Goal: Find contact information

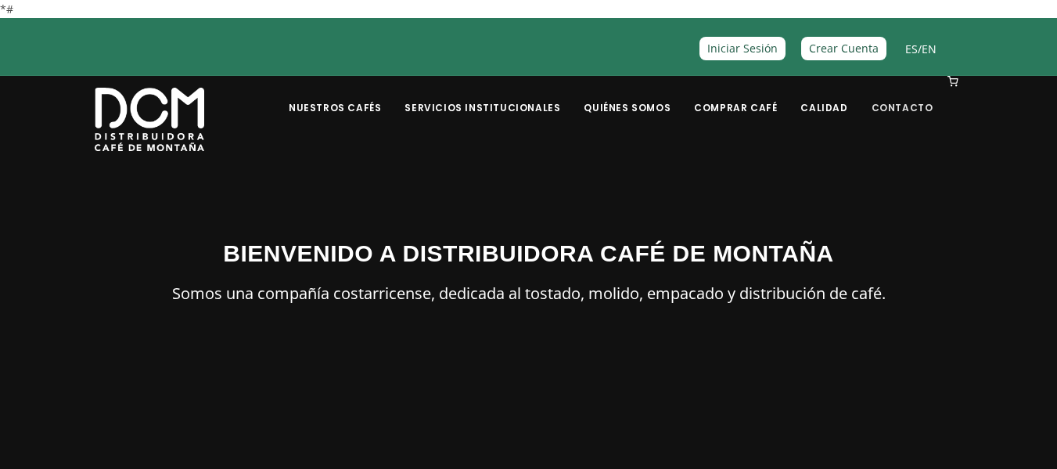
click at [885, 99] on link "Contacto" at bounding box center [903, 95] width 81 height 37
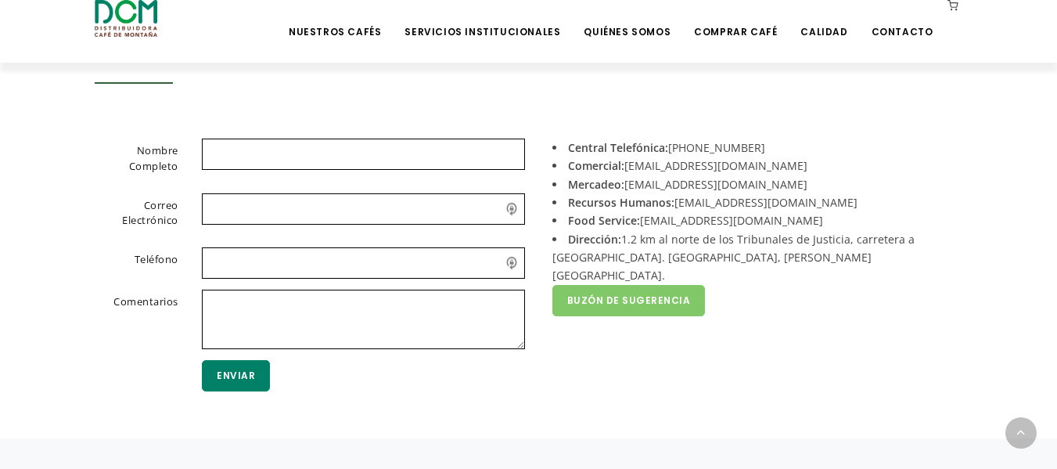
scroll to position [470, 0]
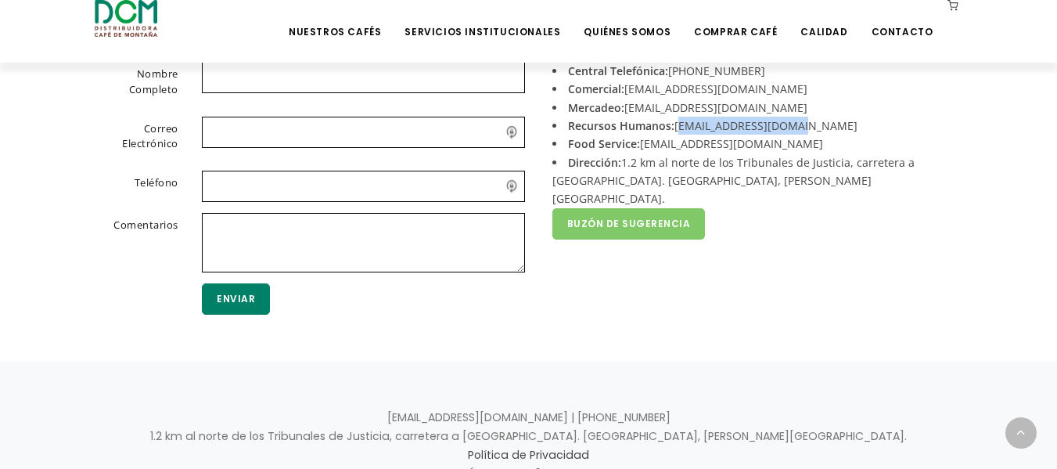
drag, startPoint x: 809, startPoint y: 125, endPoint x: 676, endPoint y: 128, distance: 133.1
click at [676, 128] on li "Recursos Humanos: [EMAIL_ADDRESS][DOMAIN_NAME]" at bounding box center [752, 126] width 399 height 18
copy li "[EMAIL_ADDRESS][DOMAIN_NAME]"
